Goal: Transaction & Acquisition: Purchase product/service

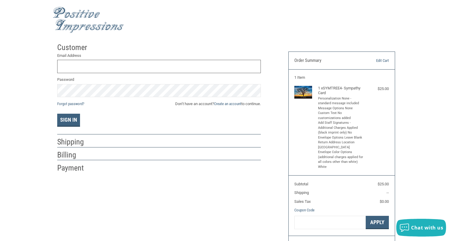
type input "[EMAIL_ADDRESS][DOMAIN_NAME]"
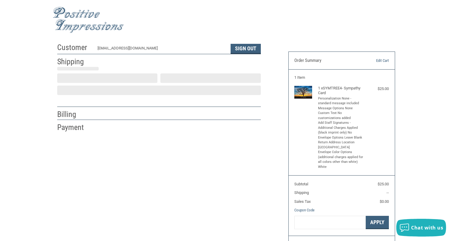
select select "US"
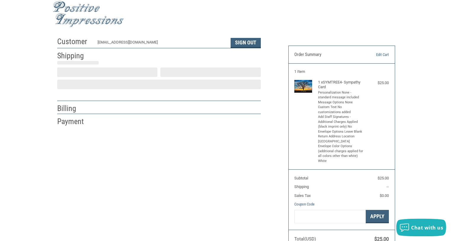
scroll to position [6, 0]
select select "MT"
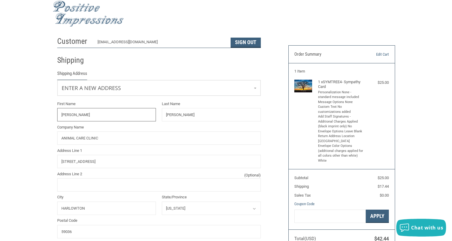
radio input "true"
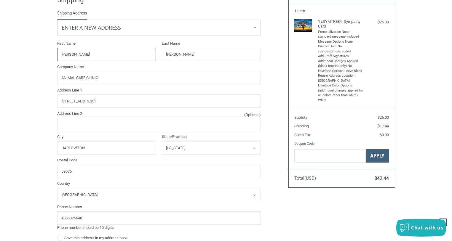
scroll to position [36, 0]
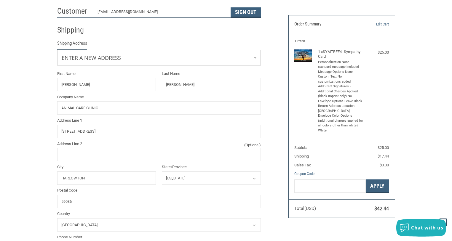
click at [370, 53] on div "$25.00" at bounding box center [377, 53] width 24 height 6
click at [387, 23] on link "Edit Cart" at bounding box center [374, 24] width 30 height 6
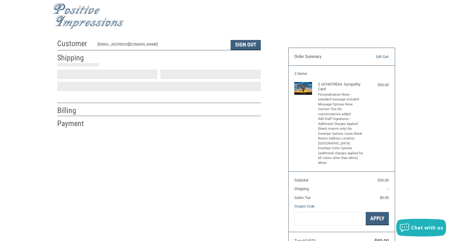
select select "US"
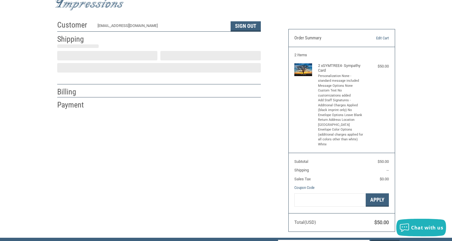
select select "MT"
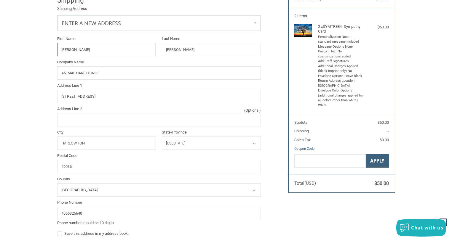
scroll to position [67, 0]
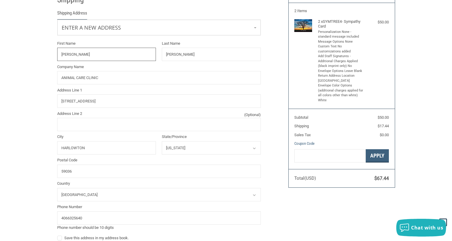
radio input "true"
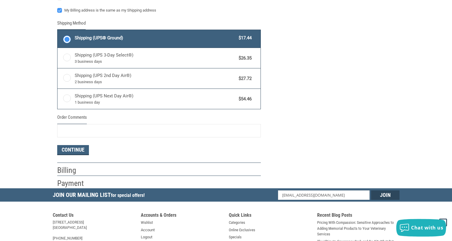
scroll to position [369, 0]
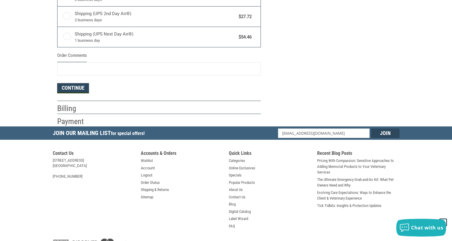
click at [76, 89] on button "Continue" at bounding box center [73, 88] width 32 height 10
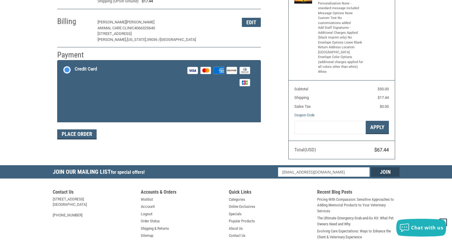
scroll to position [95, 0]
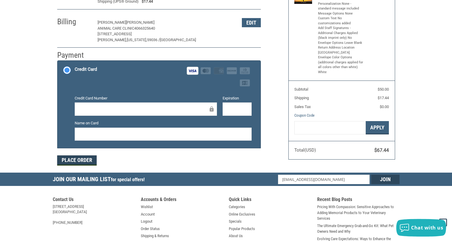
click at [74, 161] on button "Place Order" at bounding box center [76, 161] width 39 height 10
click at [71, 161] on button "Place Order" at bounding box center [76, 161] width 39 height 10
